Goal: Information Seeking & Learning: Learn about a topic

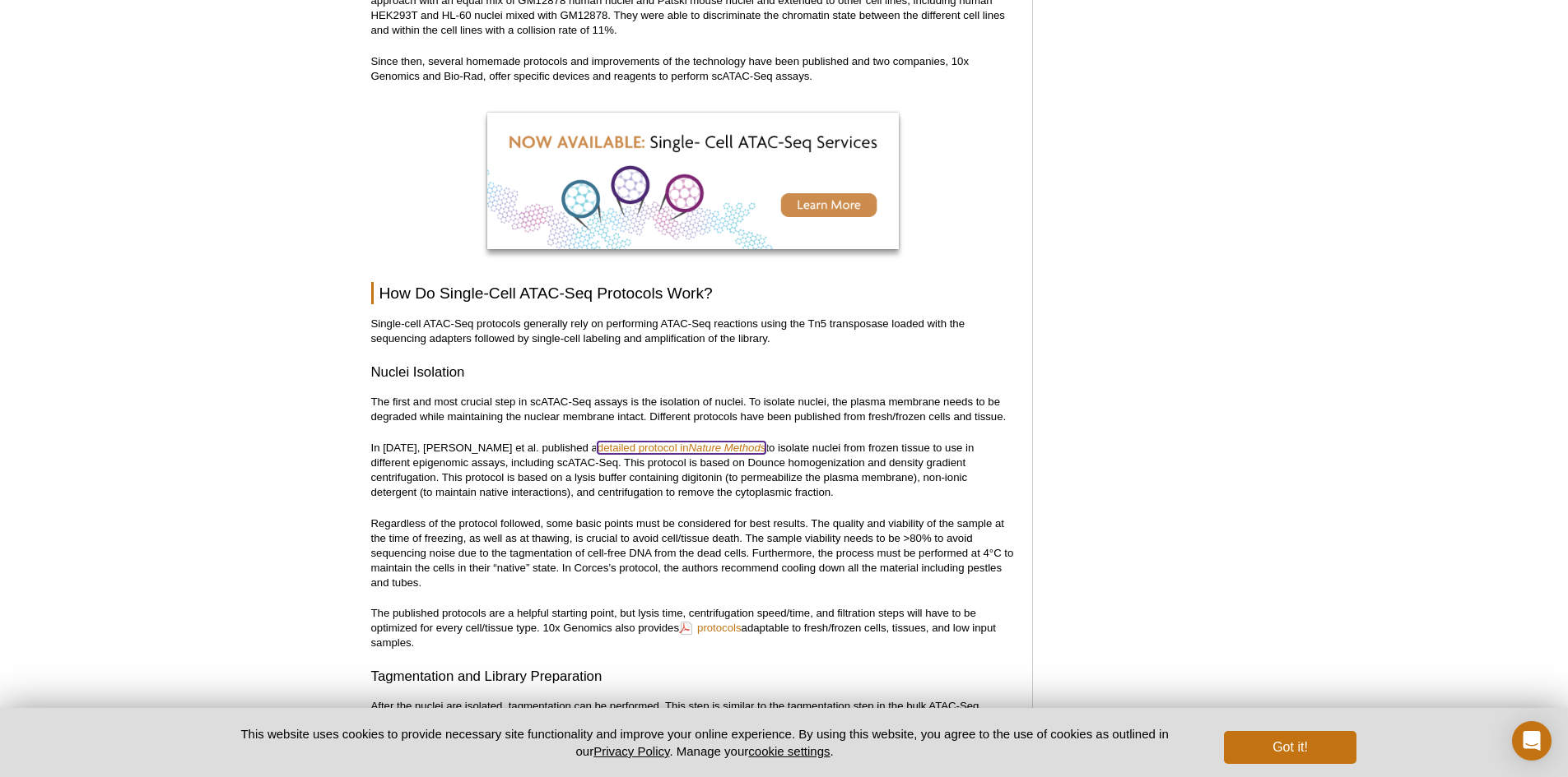
scroll to position [1635, 0]
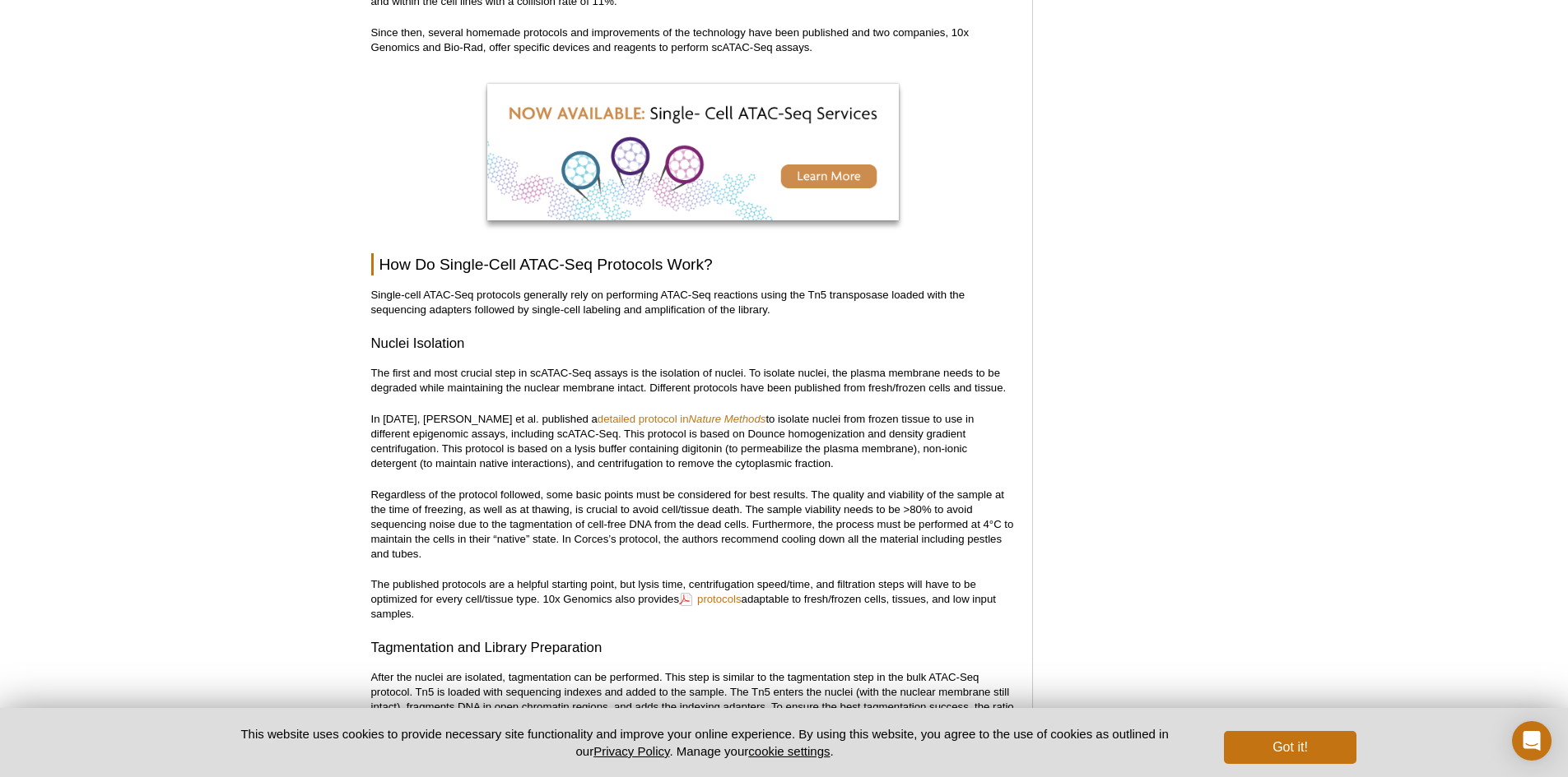
click at [371, 288] on p "Single-cell ATAC-Seq protocols generally rely on performing ATAC-Seq reactions …" at bounding box center [693, 302] width 644 height 30
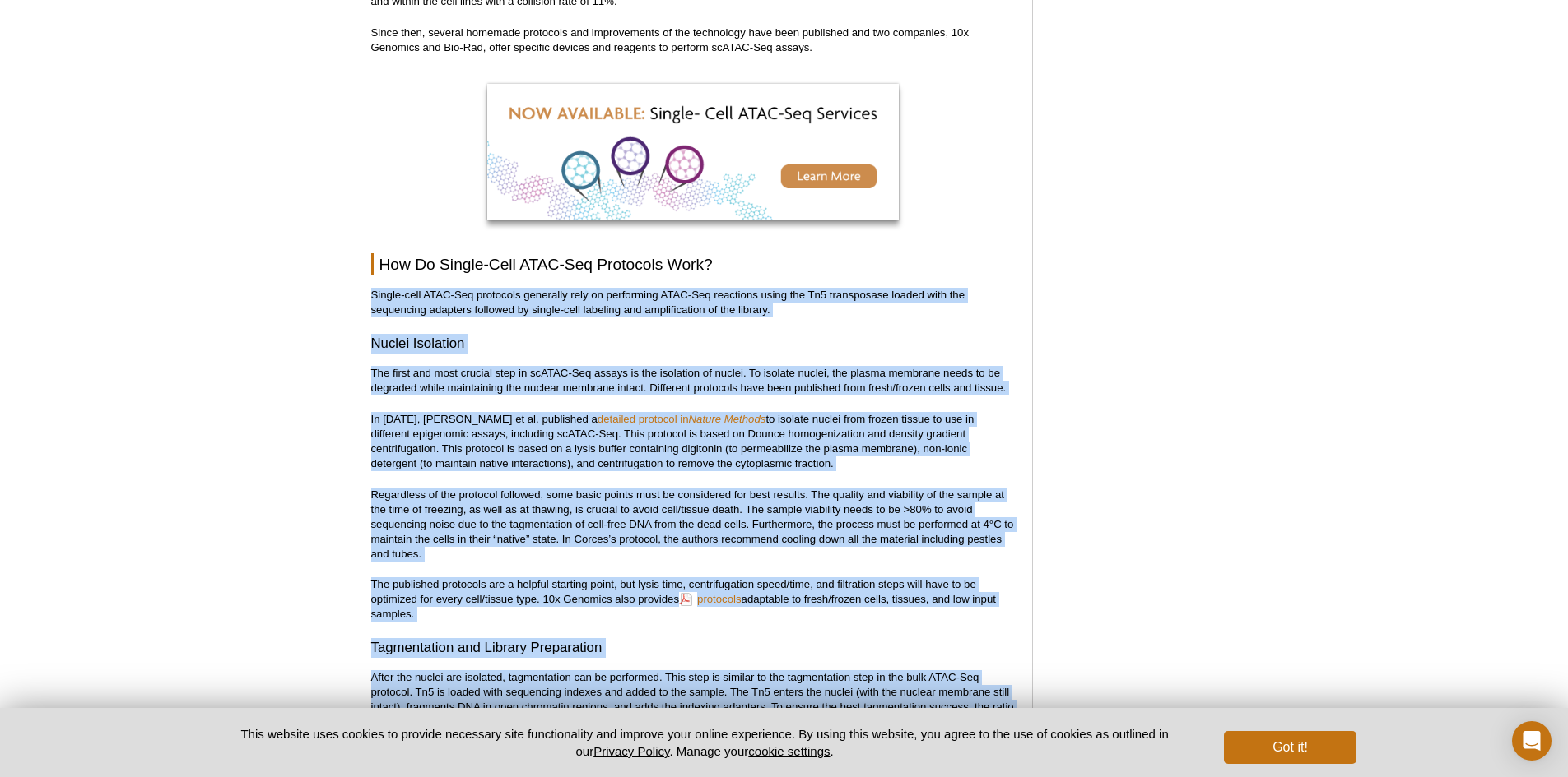
drag, startPoint x: 373, startPoint y: 280, endPoint x: 847, endPoint y: 703, distance: 635.3
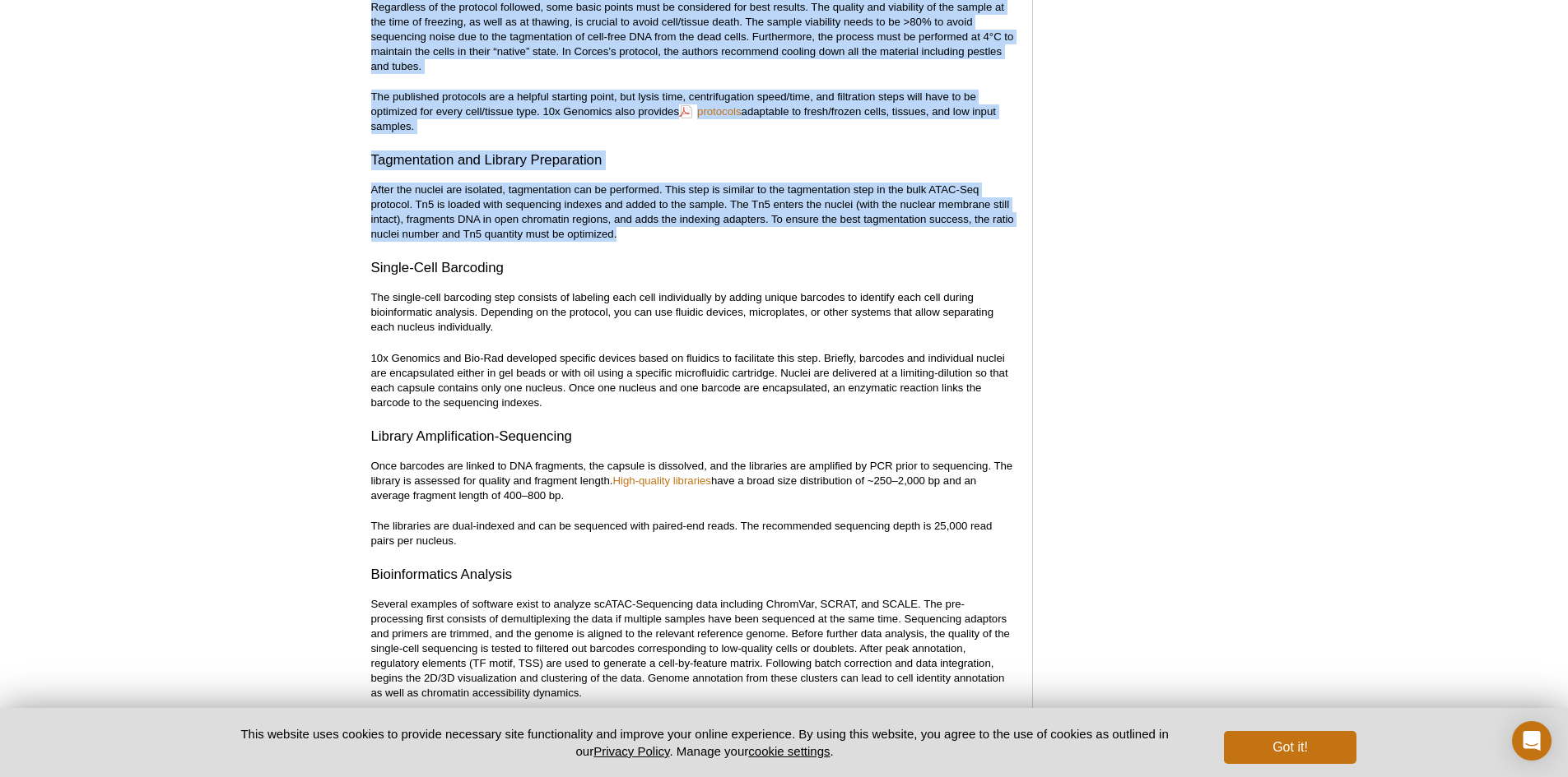
scroll to position [2128, 0]
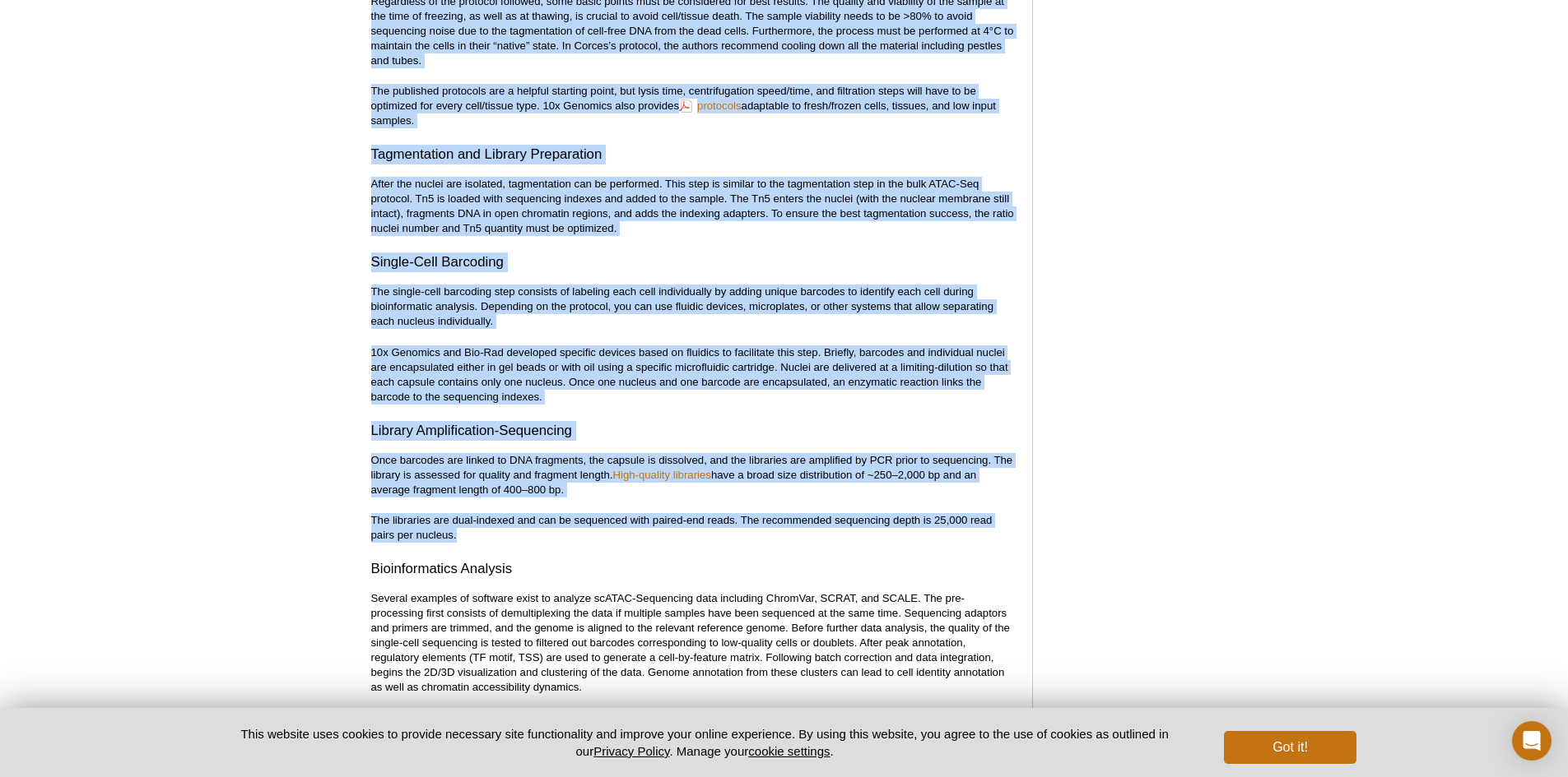
click at [484, 516] on p "The libraries are dual-indexed and can be sequenced with paired-end reads. The …" at bounding box center [693, 528] width 644 height 30
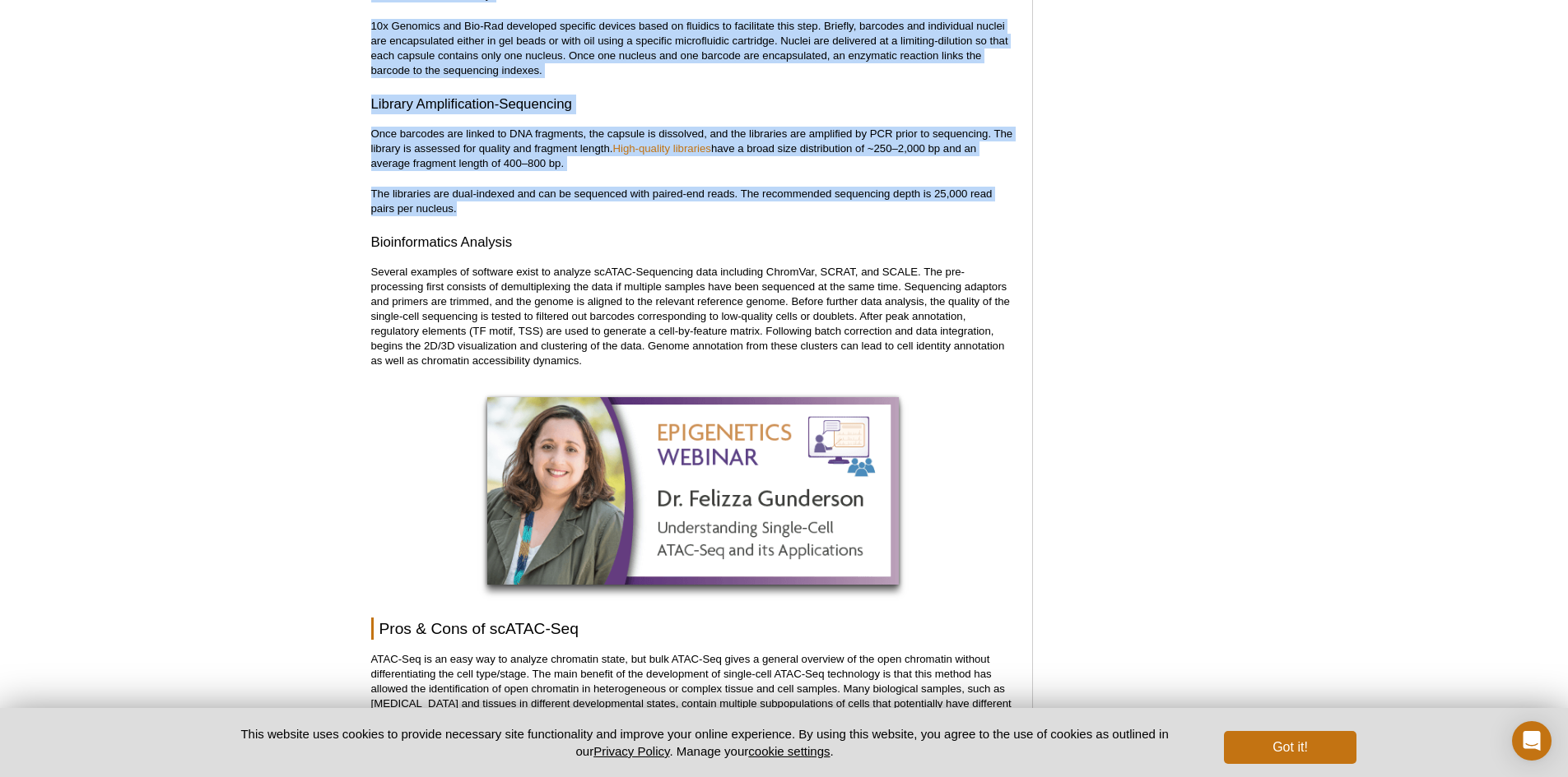
scroll to position [2457, 0]
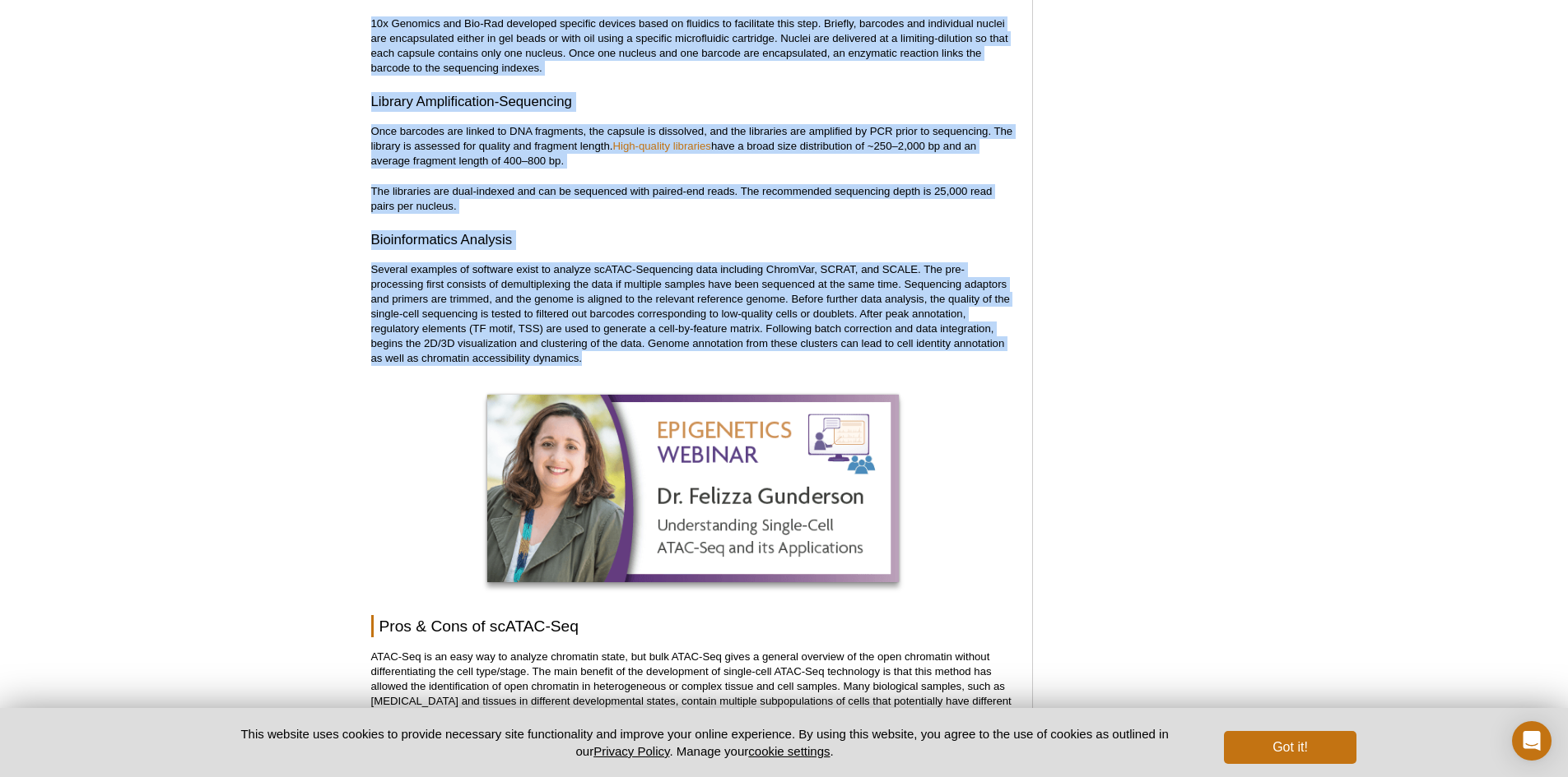
click at [589, 343] on p "Several examples of software exist to analyze scATAC-Sequencing data including …" at bounding box center [693, 314] width 644 height 103
copy div "Single-cell ATAC-Seq protocols generally rely on performing ATAC-Seq reactions …"
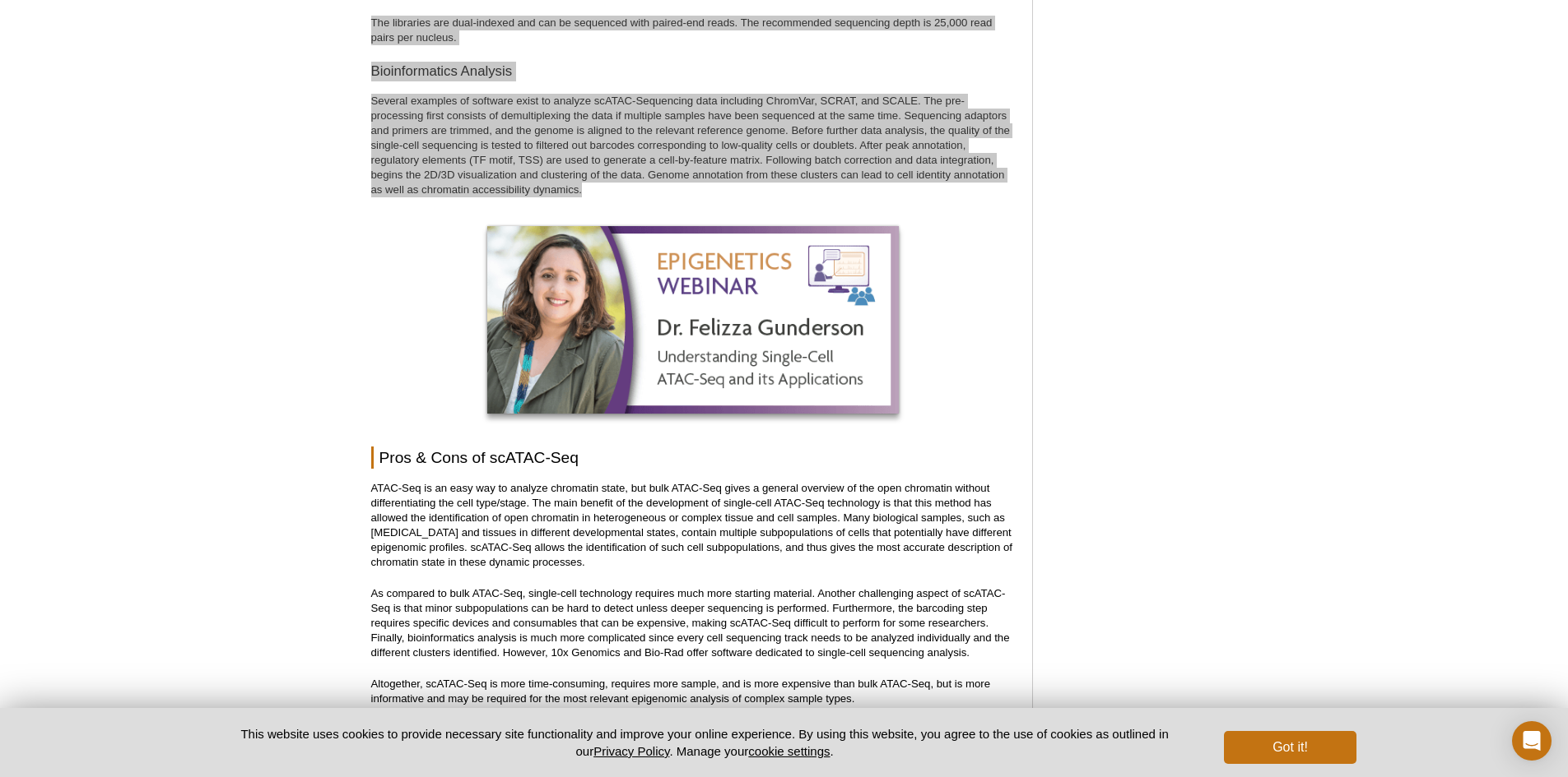
scroll to position [2704, 0]
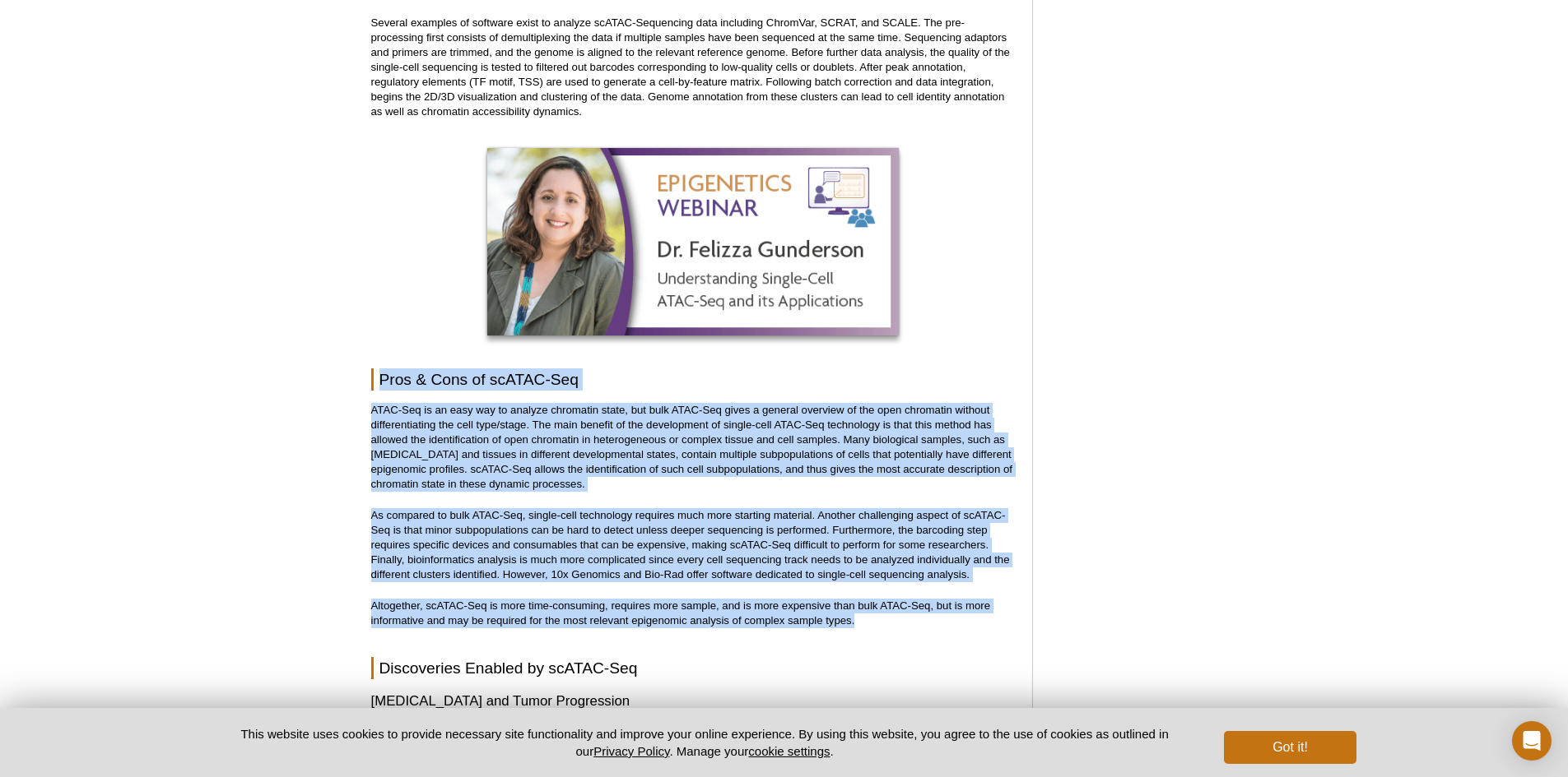
drag, startPoint x: 348, startPoint y: 364, endPoint x: 911, endPoint y: 607, distance: 613.2
click at [911, 607] on div "Active Motif Logo Enabling Epigenetics Research 0 Search Skip to content Active…" at bounding box center [784, 38] width 1568 height 5403
copy div "Pros & Cons of scATAC-Seq ATAC-Seq is an easy way to analyze chromatin state, b…"
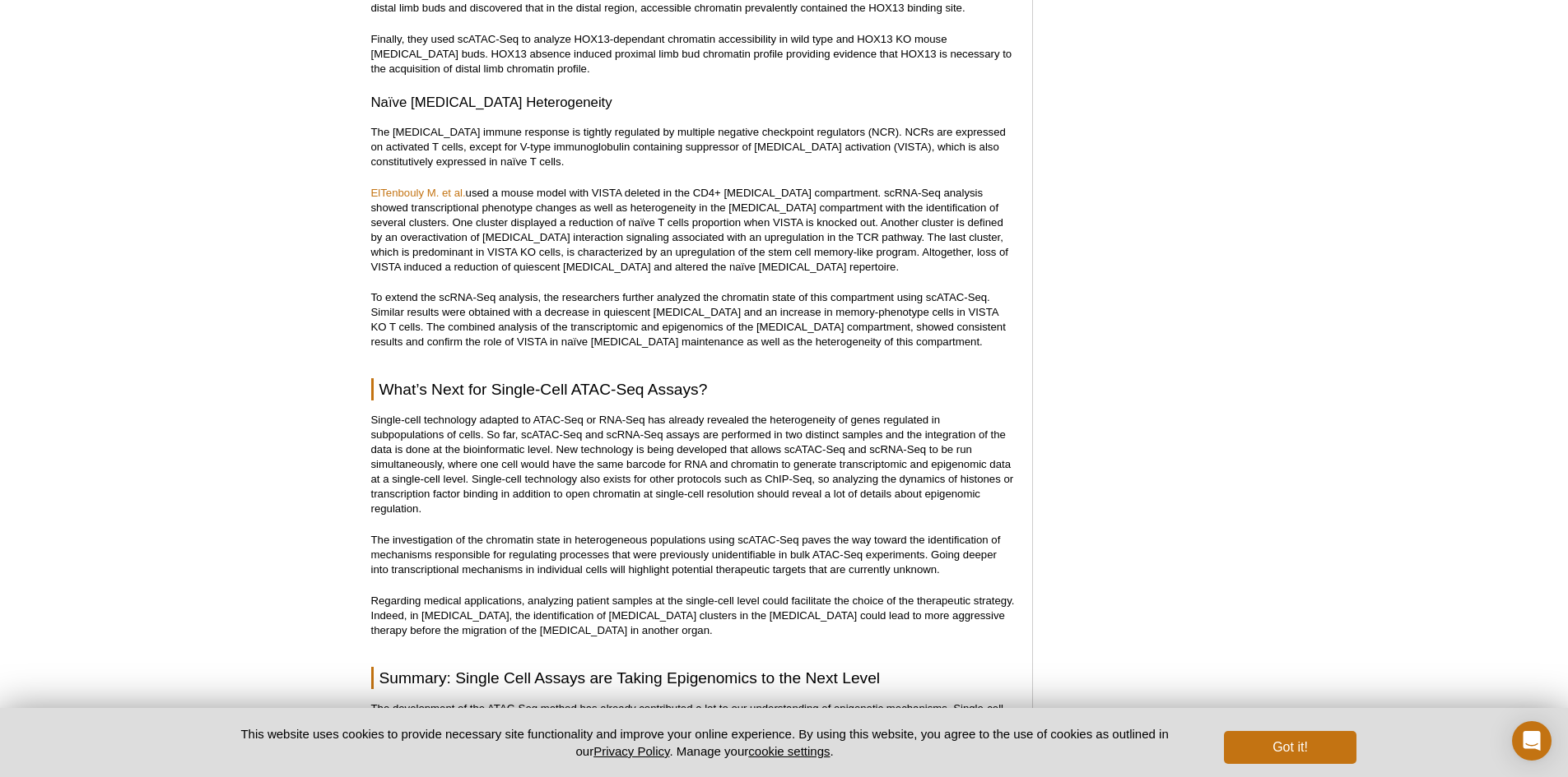
scroll to position [3773, 0]
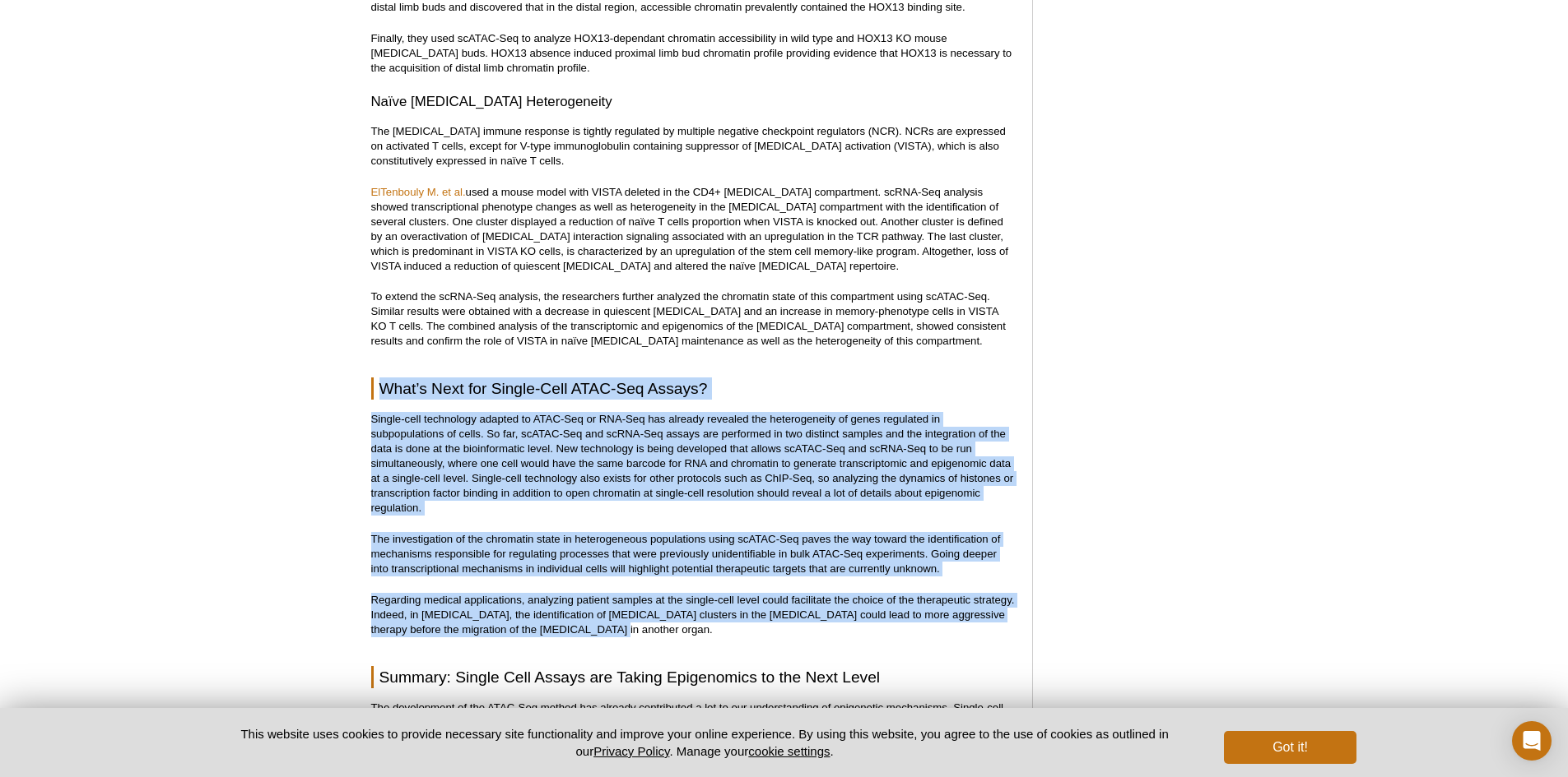
drag, startPoint x: 357, startPoint y: 346, endPoint x: 833, endPoint y: 592, distance: 535.8
copy div "What’s Next for Single-Cell ATAC-Seq Assays? Single-cell technology adapted to …"
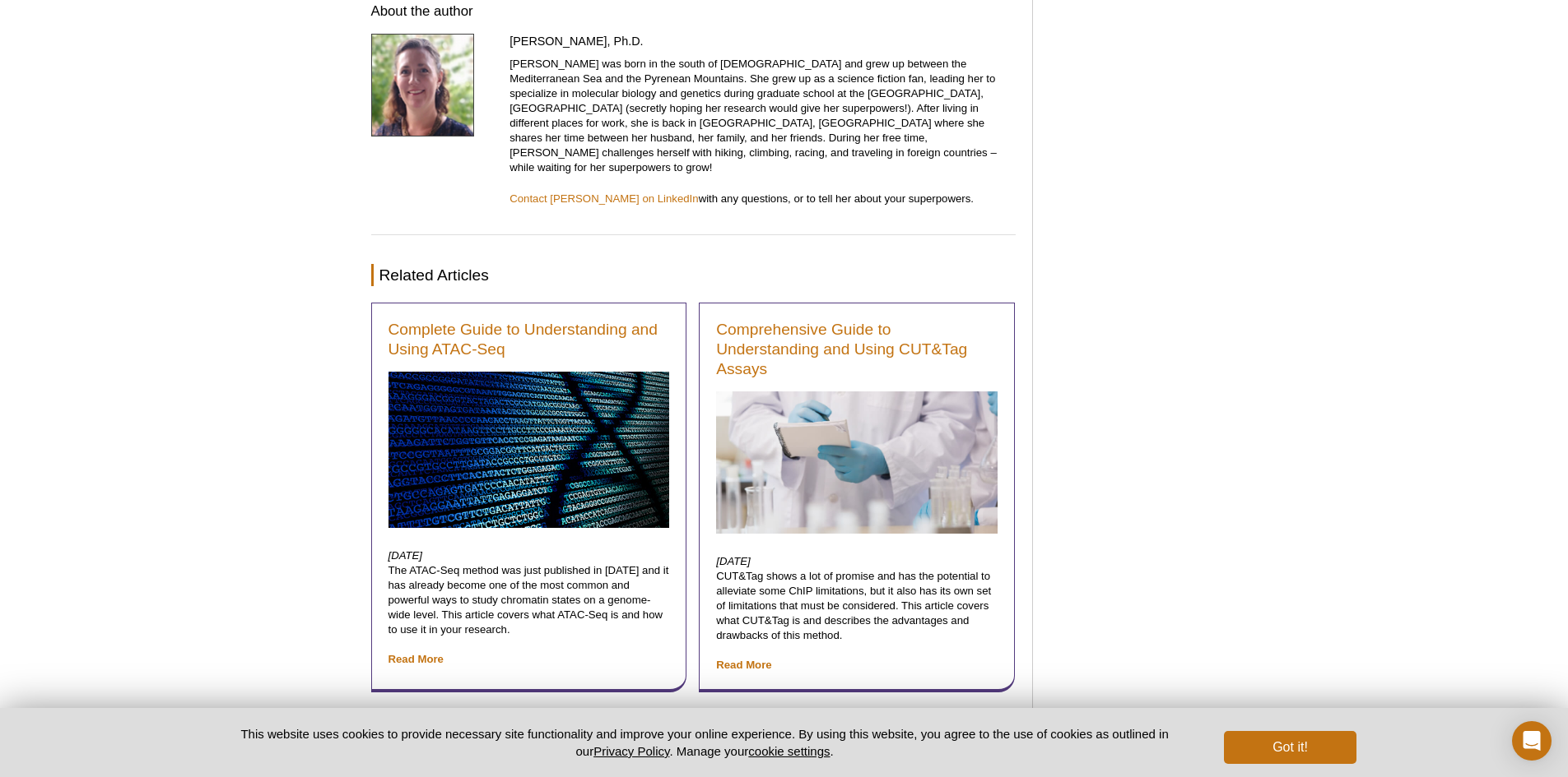
scroll to position [4678, 0]
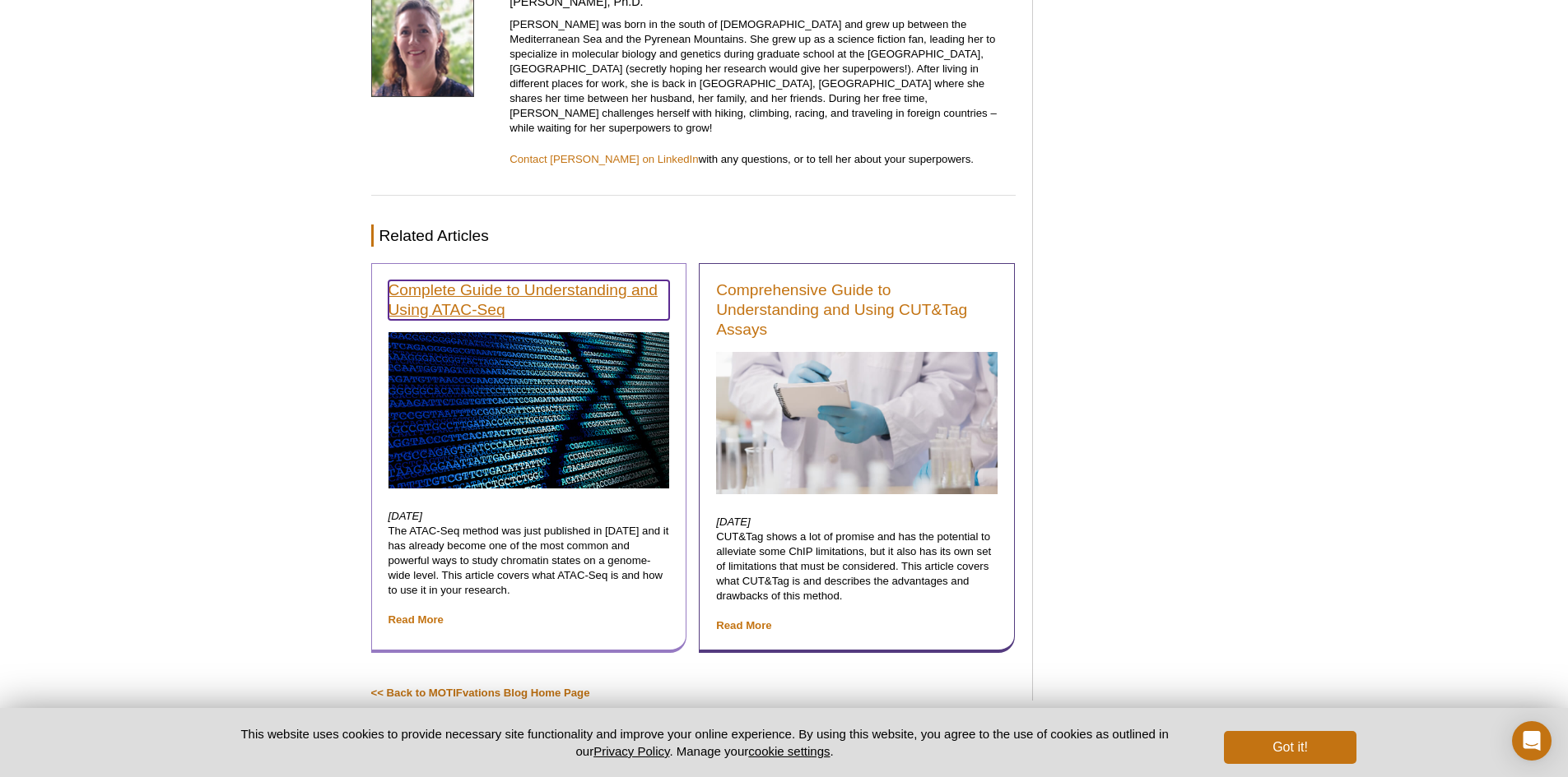
click at [464, 281] on link "Complete Guide to Understanding and Using ATAC-Seq" at bounding box center [530, 300] width 282 height 39
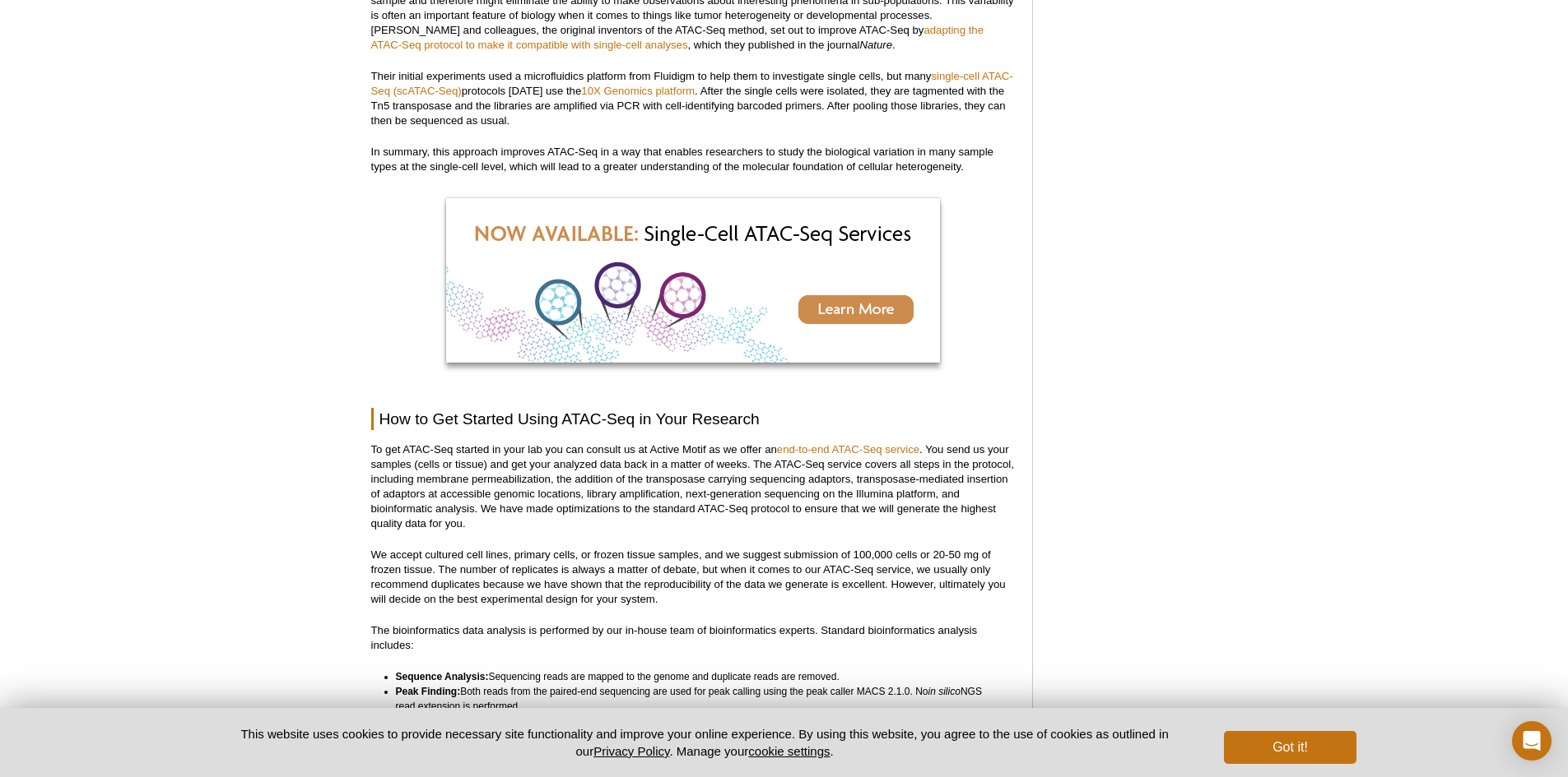
scroll to position [3965, 0]
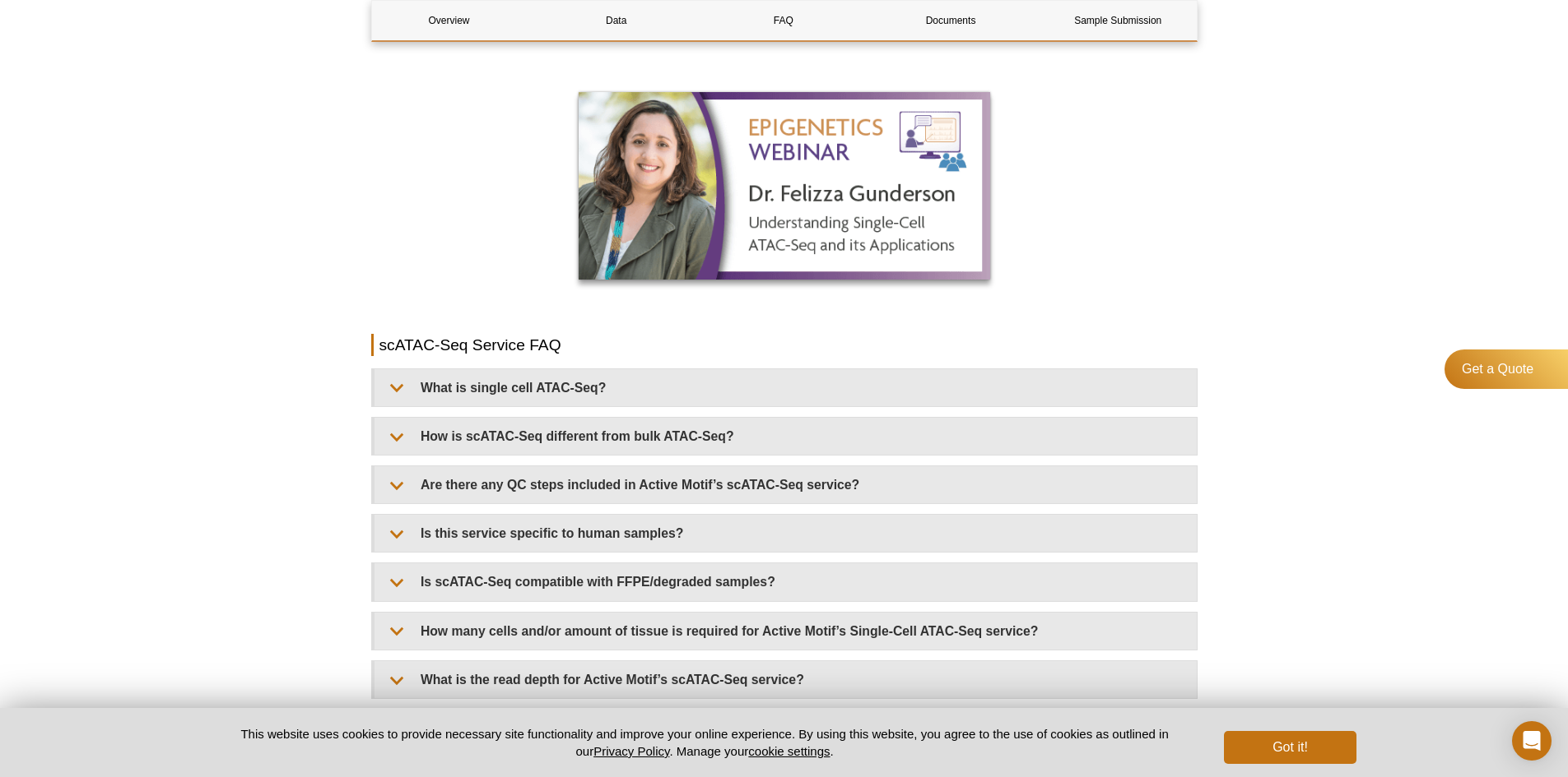
scroll to position [1810, 0]
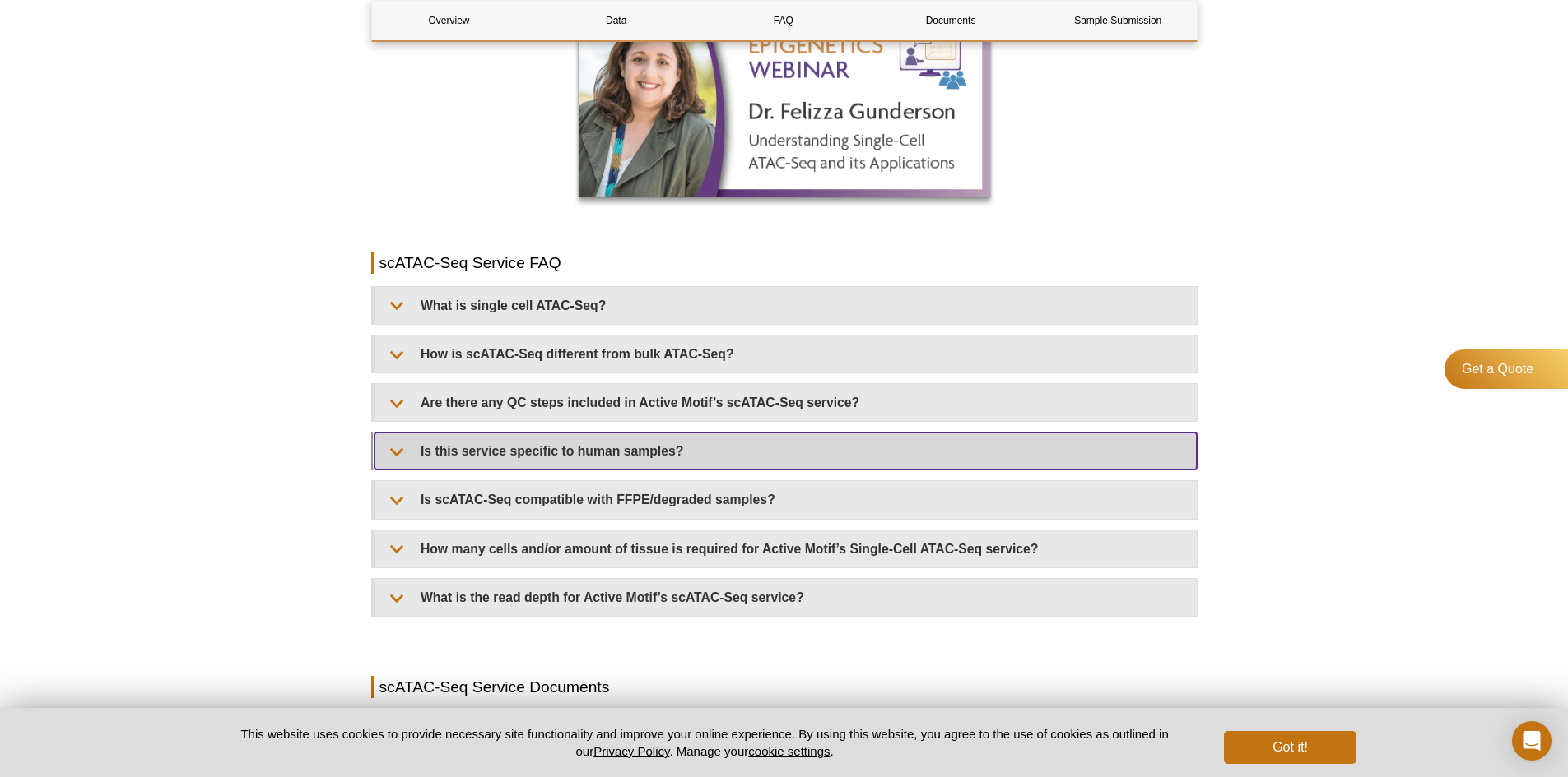
click at [594, 436] on summary "Is this service specific to human samples?" at bounding box center [785, 451] width 822 height 37
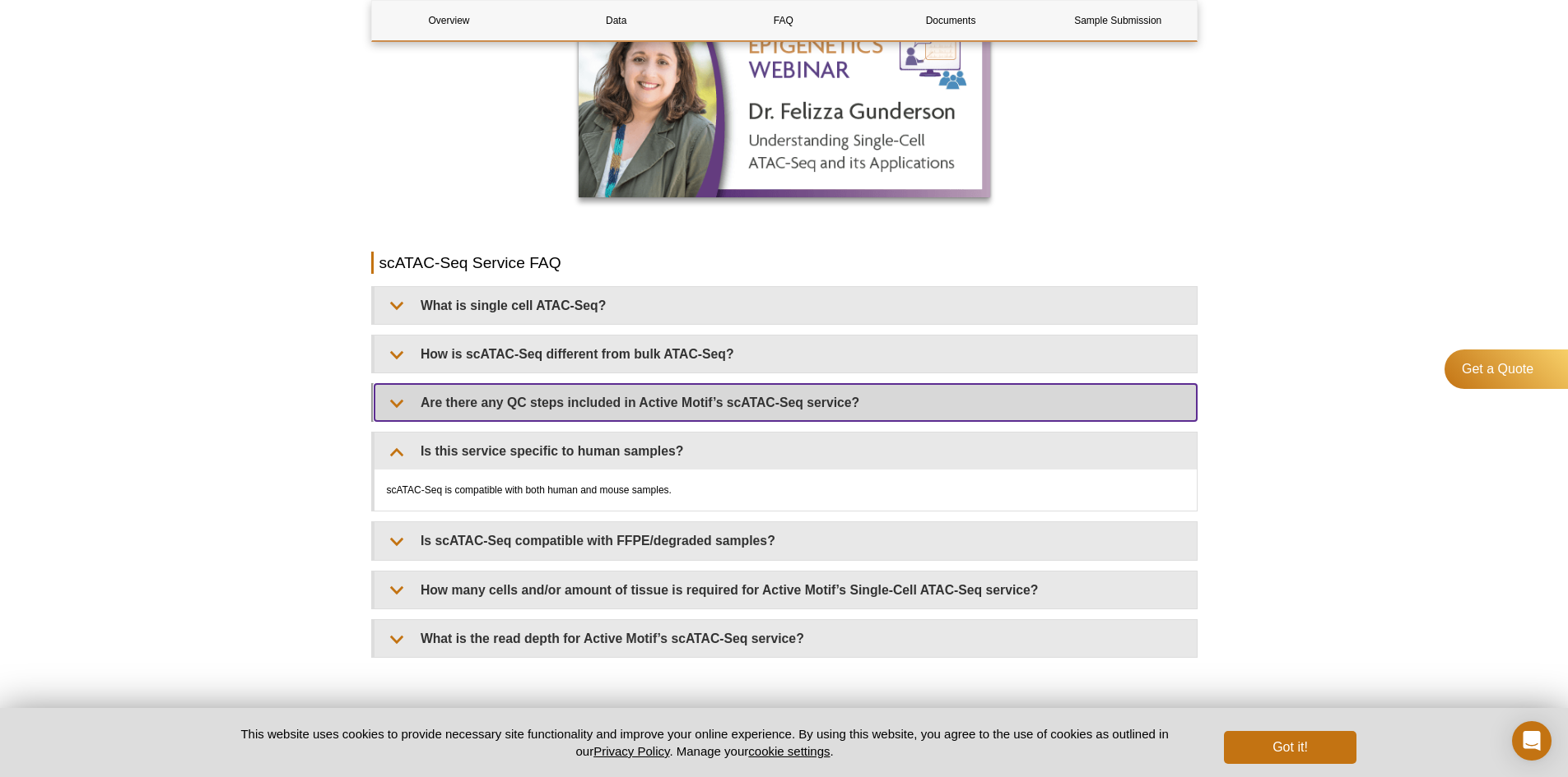
click at [637, 384] on summary "Are there any QC steps included in Active Motif’s scATAC-Seq service?" at bounding box center [785, 402] width 822 height 37
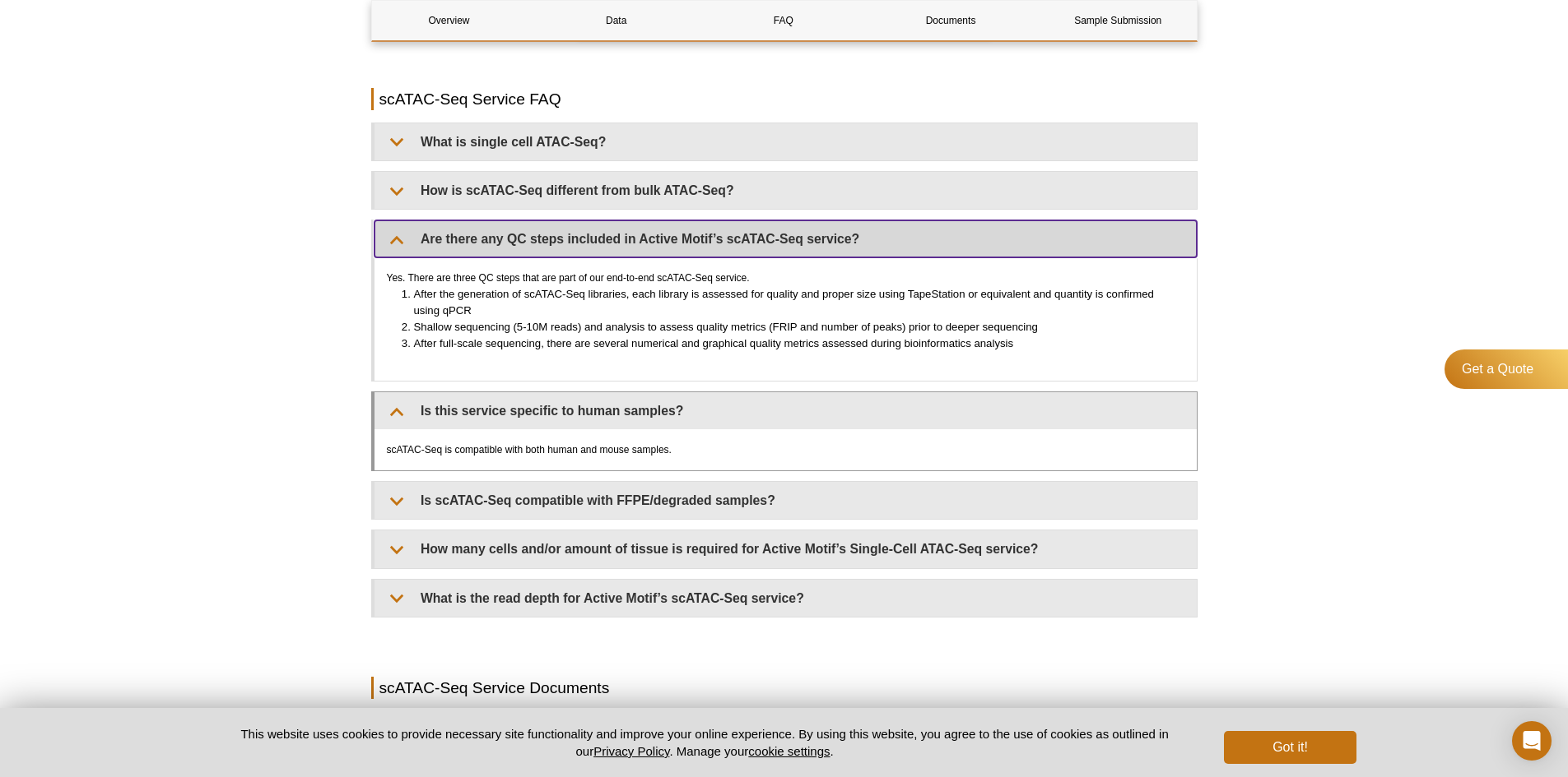
scroll to position [1974, 0]
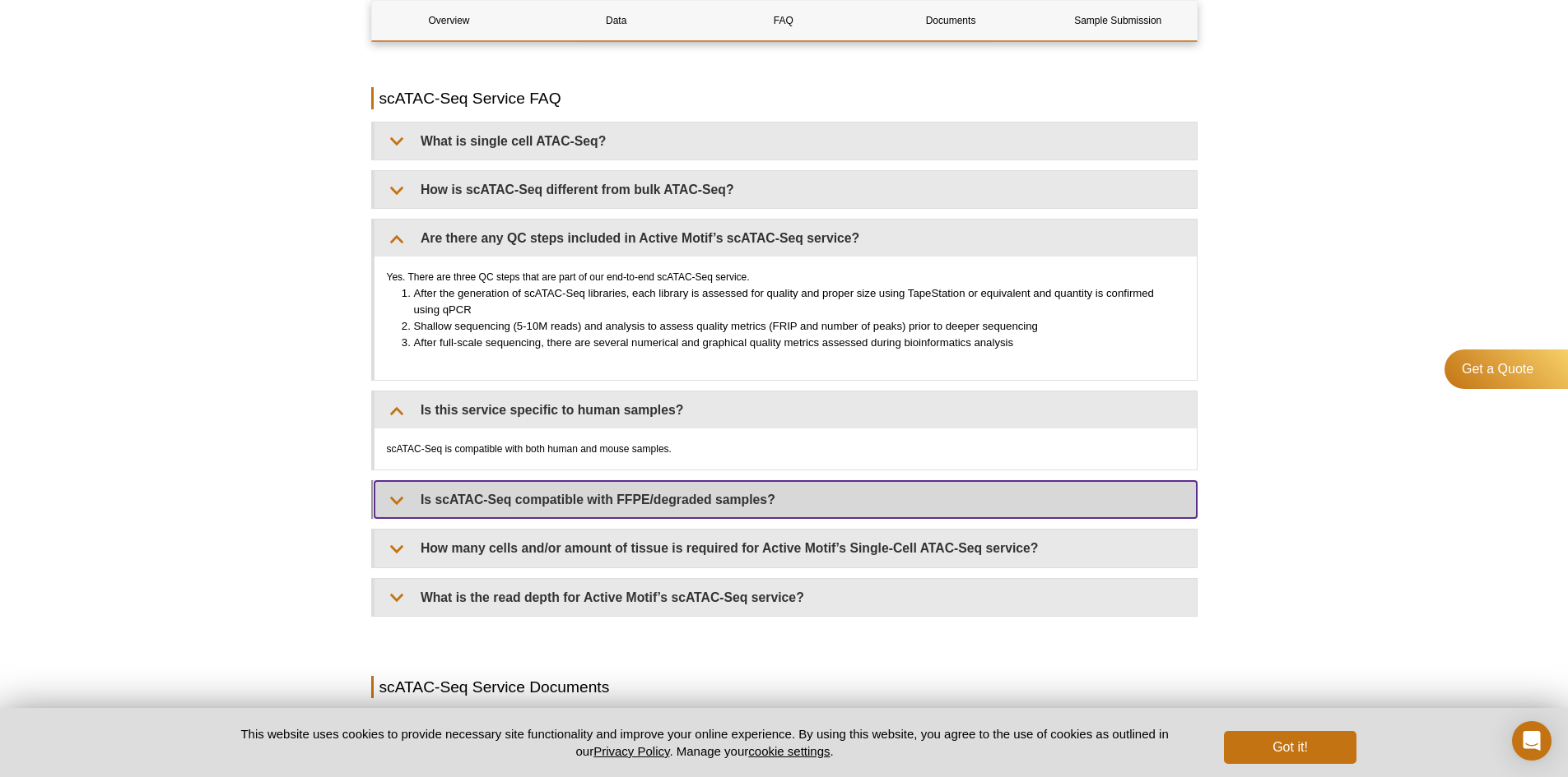
click at [637, 481] on summary "Is scATAC-Seq compatible with FFPE/degraded samples?" at bounding box center [785, 500] width 822 height 37
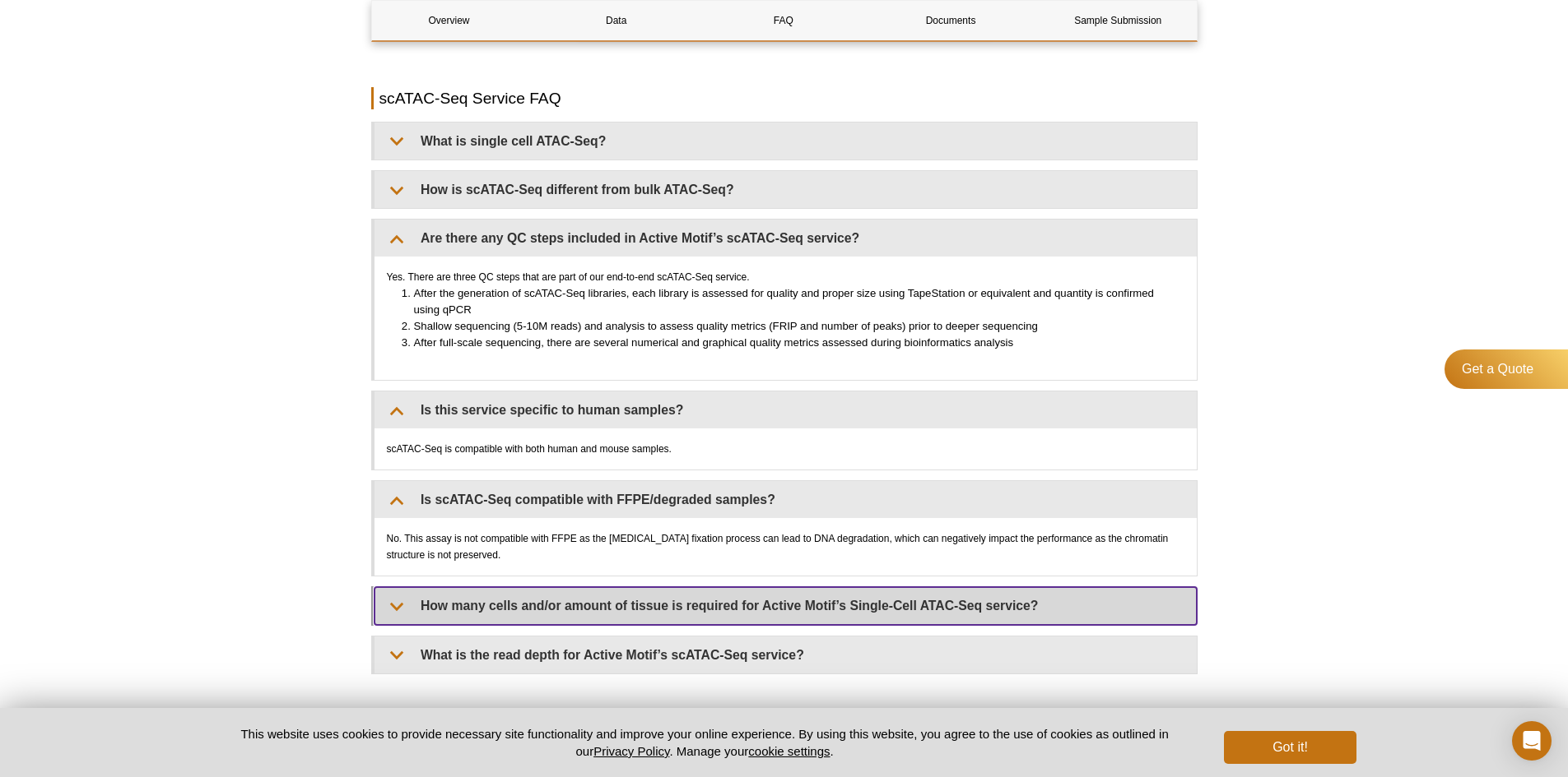
click at [642, 588] on summary "How many cells and/or amount of tissue is required for Active Motif’s Single-Ce…" at bounding box center [785, 606] width 822 height 37
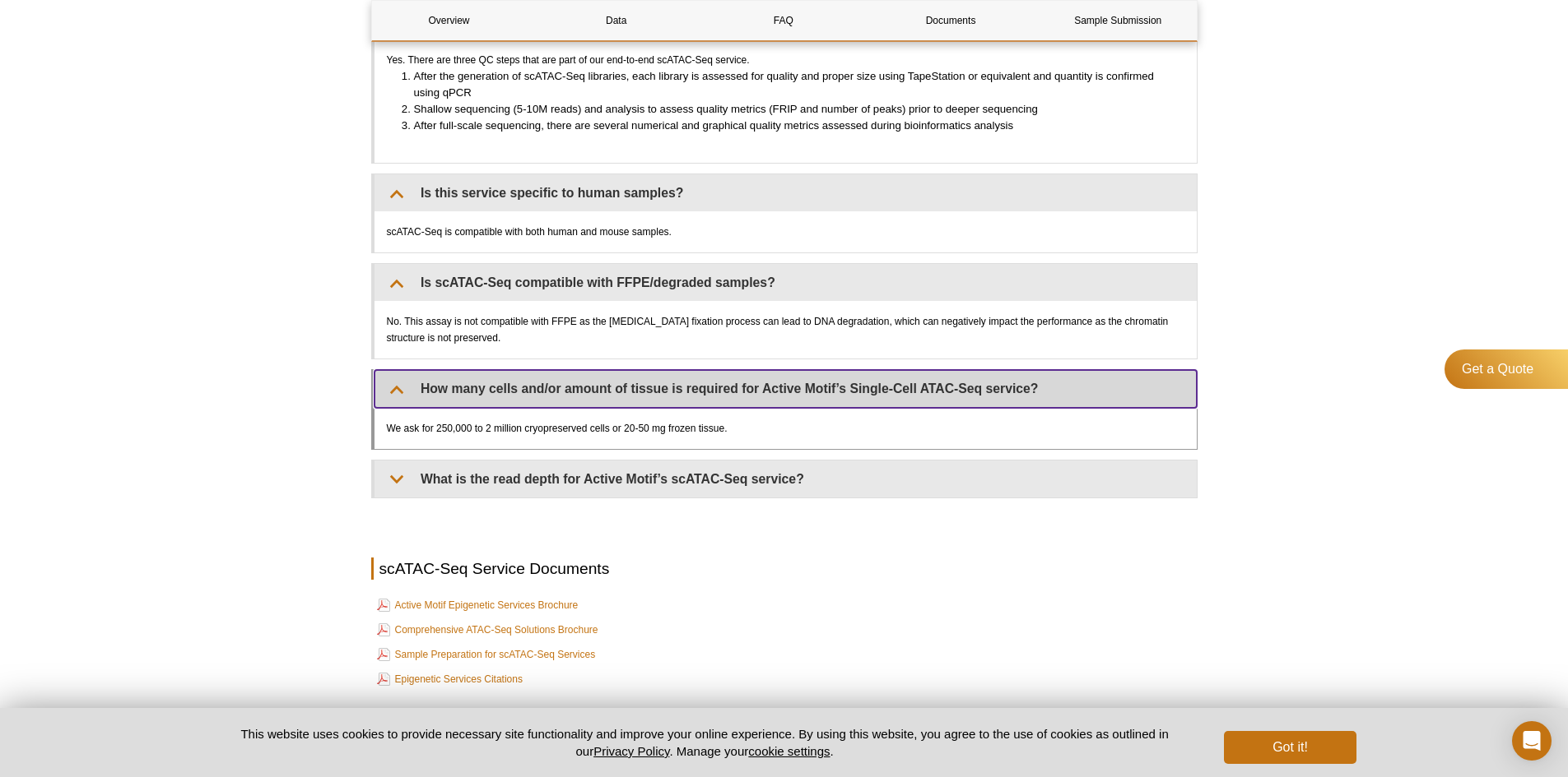
scroll to position [2221, 0]
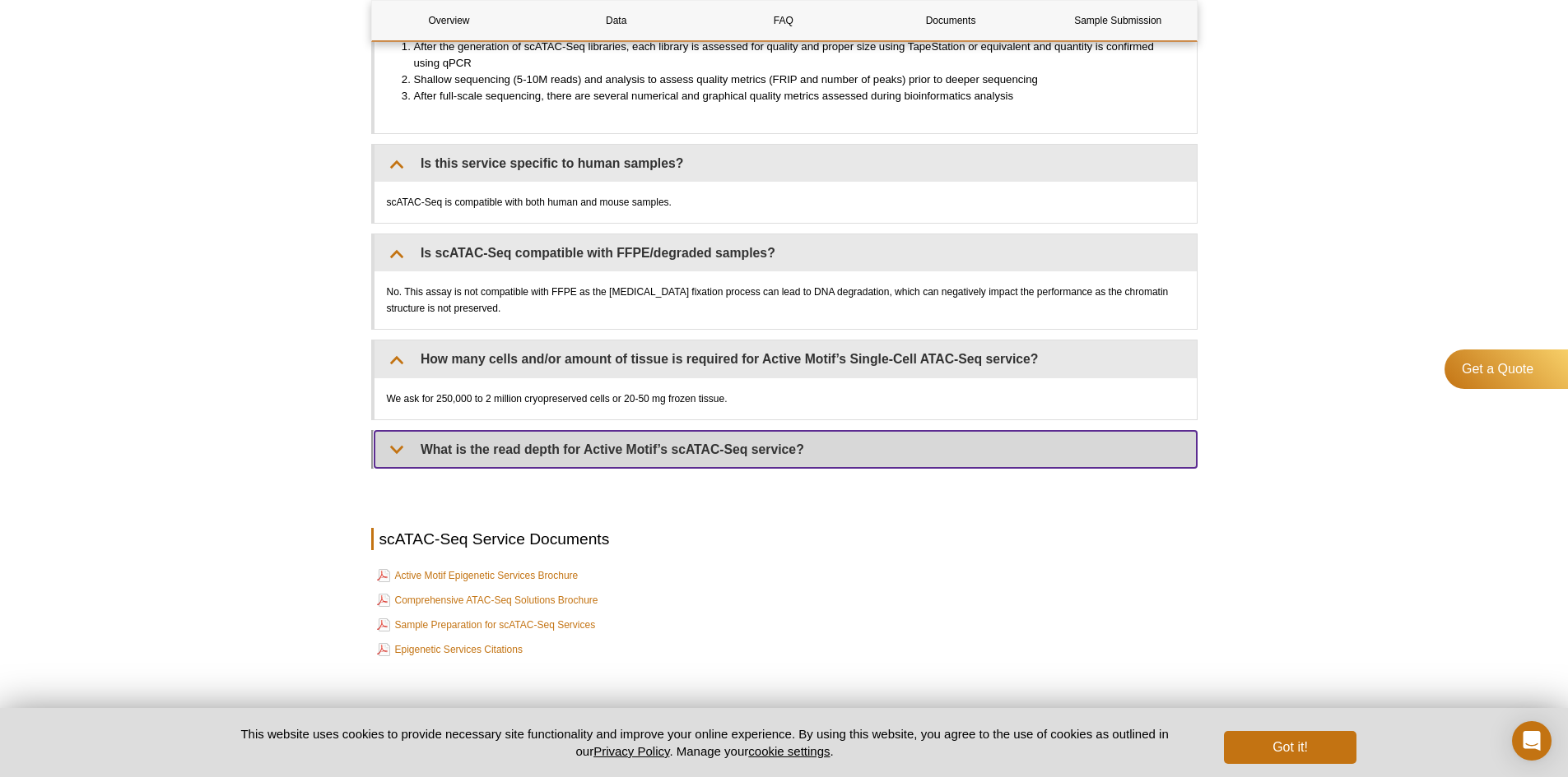
click at [718, 431] on summary "What is the read depth for Active Motif’s scATAC-Seq service?" at bounding box center [785, 449] width 822 height 37
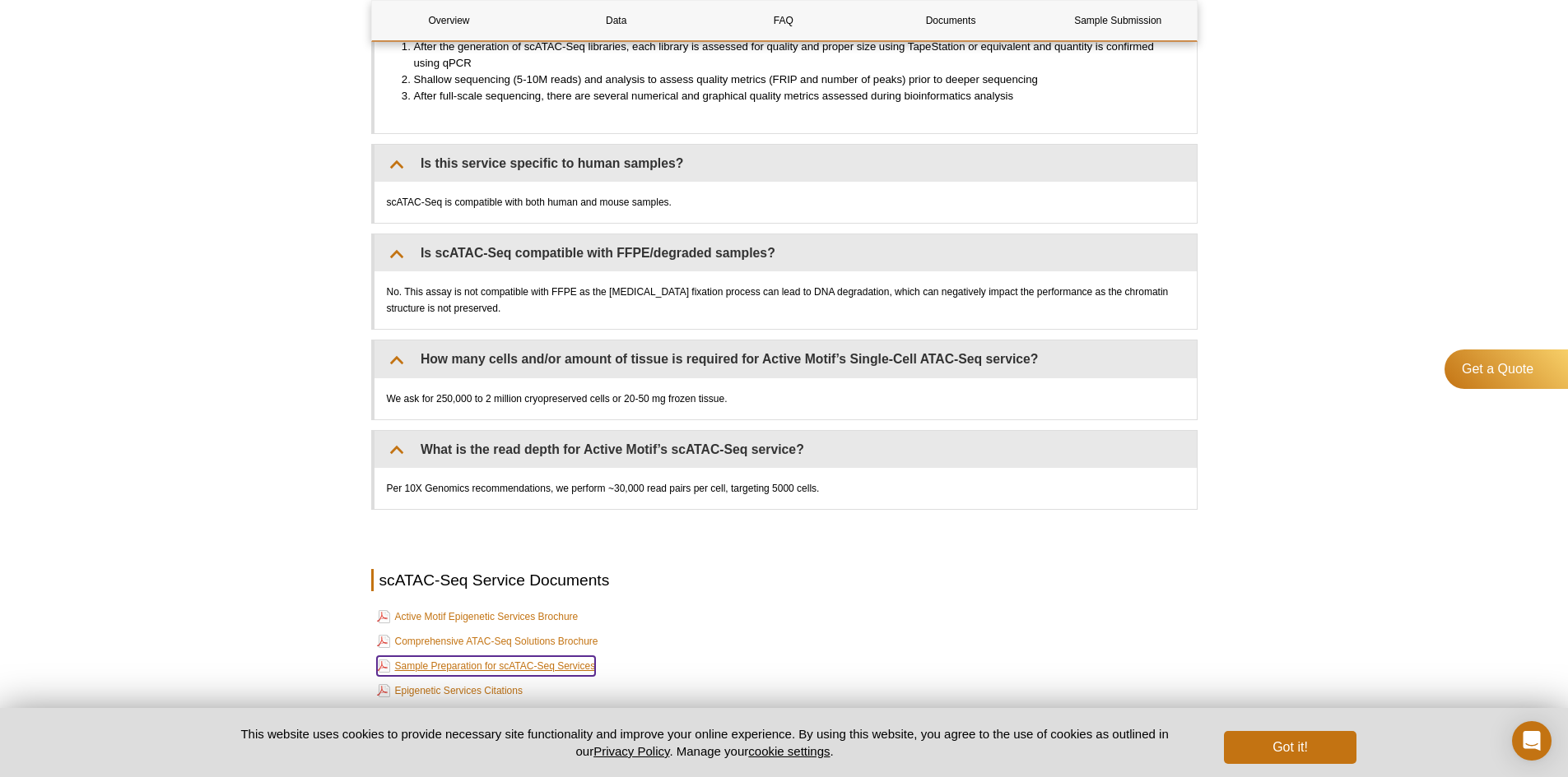
click at [547, 656] on link "Sample Preparation for scATAC-Seq Services" at bounding box center [486, 666] width 219 height 20
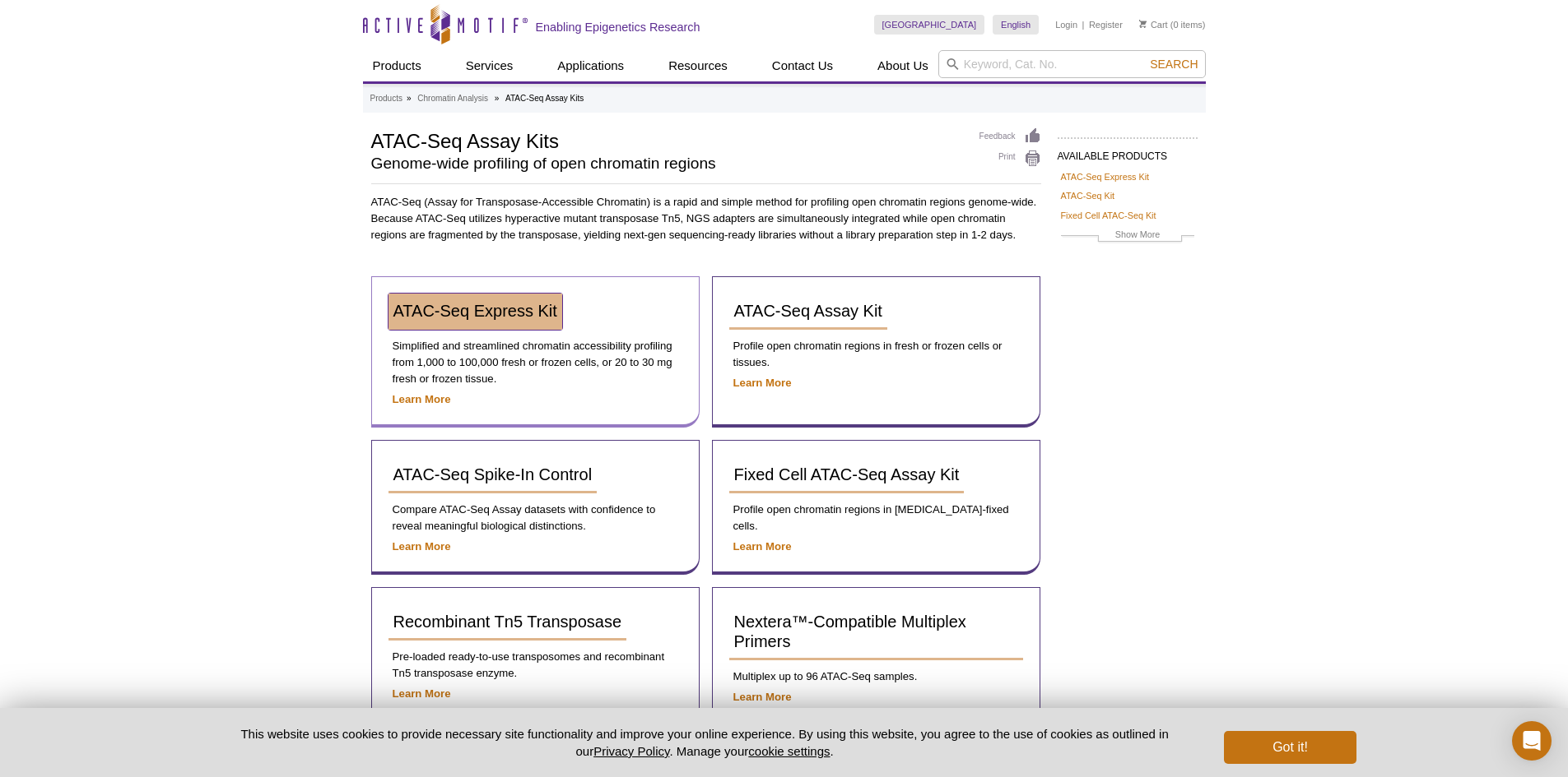
click at [488, 310] on span "ATAC-Seq Express Kit" at bounding box center [475, 310] width 163 height 18
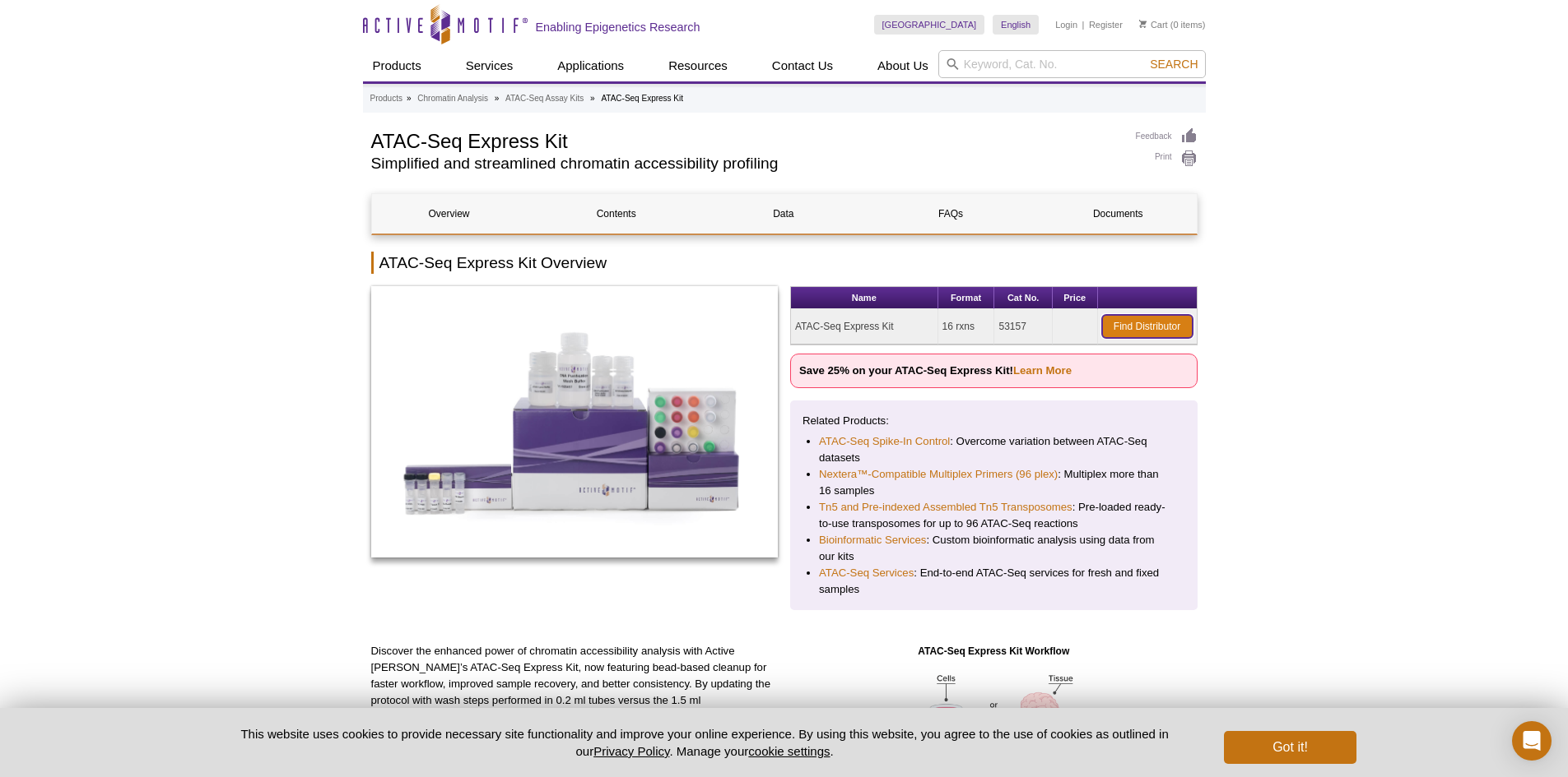
click at [1152, 330] on link "Find Distributor" at bounding box center [1147, 326] width 90 height 23
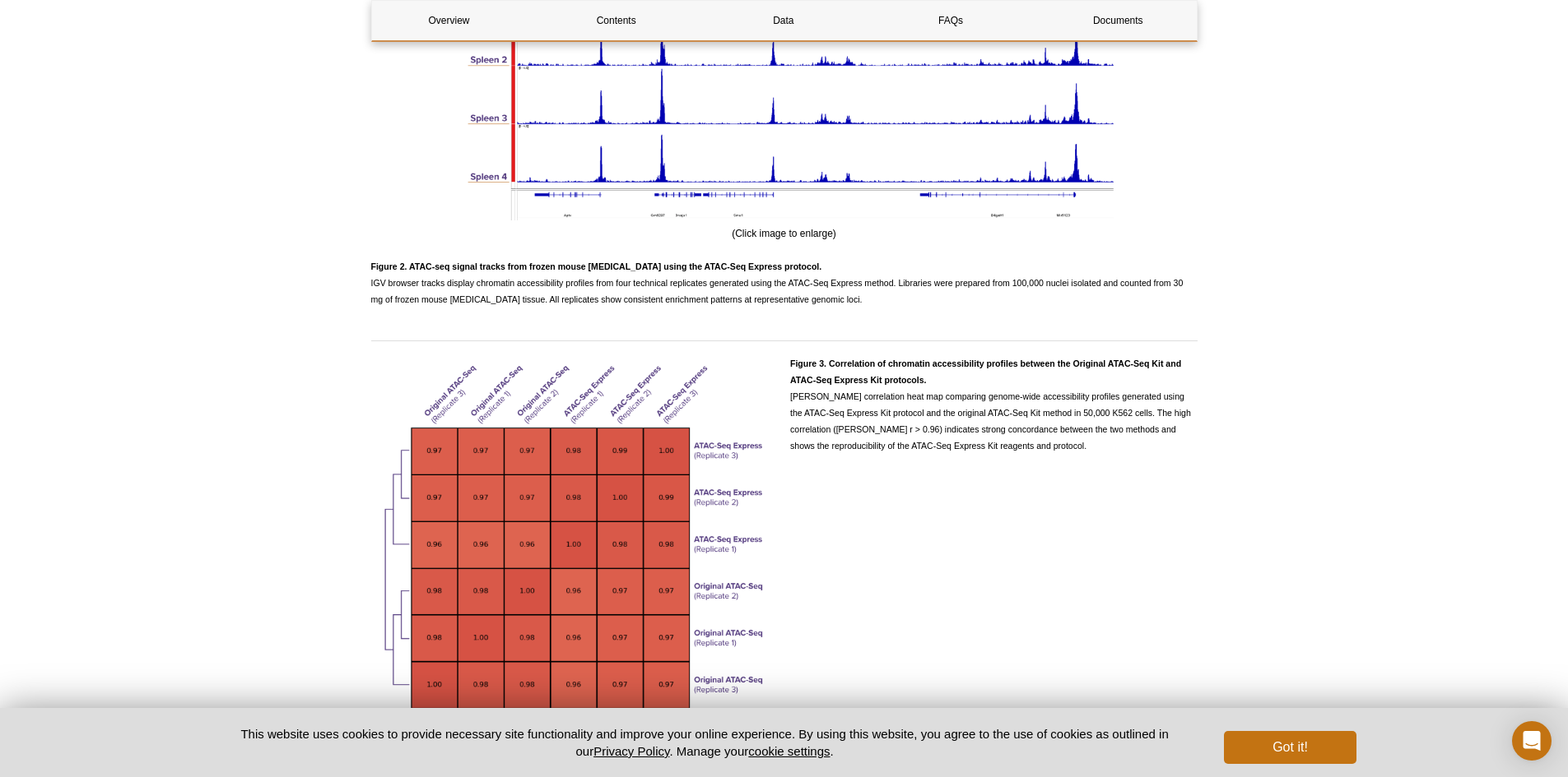
scroll to position [3044, 0]
